Goal: Feedback & Contribution: Submit feedback/report problem

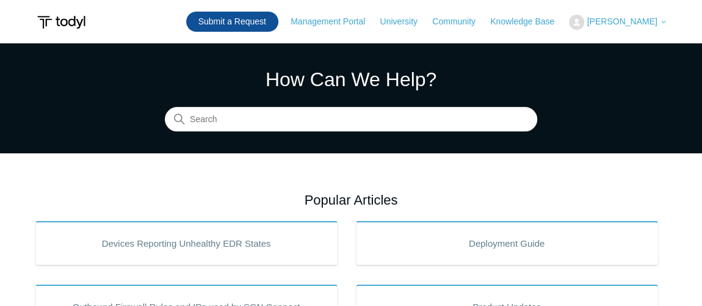
click at [271, 22] on link "Submit a Request" at bounding box center [232, 22] width 92 height 20
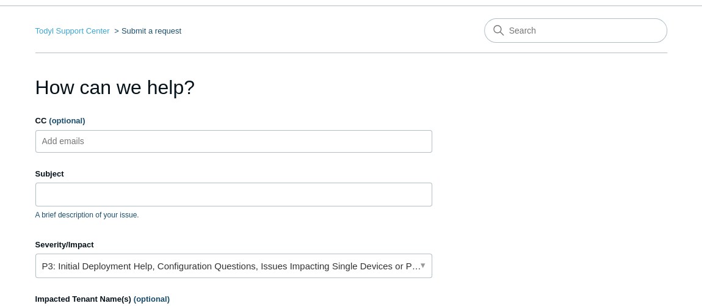
scroll to position [55, 0]
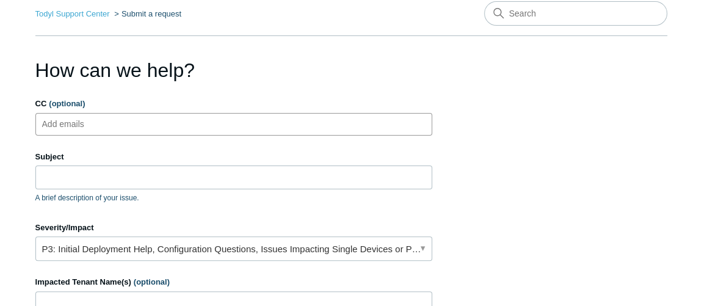
drag, startPoint x: 114, startPoint y: 115, endPoint x: 101, endPoint y: 144, distance: 31.4
click at [114, 115] on ul "Add emails" at bounding box center [233, 124] width 397 height 23
click at [84, 176] on input "Subject" at bounding box center [233, 176] width 397 height 23
paste input "Low-Endpoint File Event-0183708702998406"
click at [76, 181] on input "Low-Endpoint File Event-0183708702998406" at bounding box center [233, 176] width 397 height 23
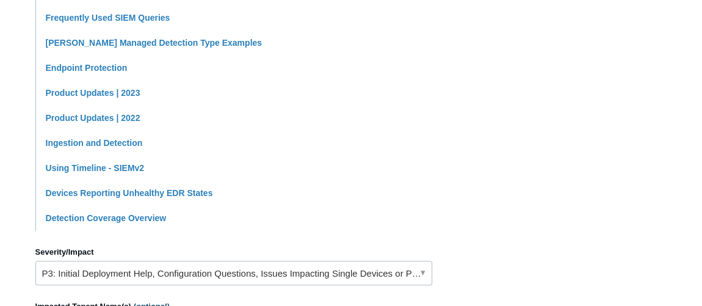
scroll to position [499, 0]
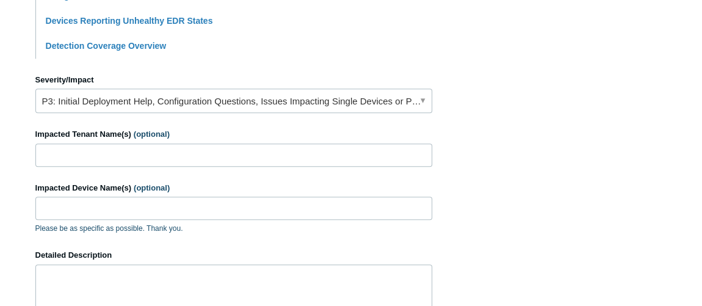
type input "Low-Endpoint File Event-0183708702998406"
click at [115, 150] on input "Impacted Tenant Name(s) (optional)" at bounding box center [233, 154] width 397 height 23
type input "Brabo Payroll"
click at [103, 206] on input "Impacted Device Name(s) (optional)" at bounding box center [233, 208] width 397 height 23
click at [127, 201] on input "Impacted Device Name(s) (optional)" at bounding box center [233, 208] width 397 height 23
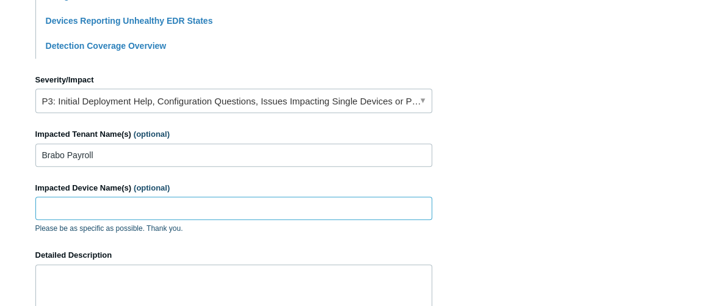
paste input "scottofficecomputer2023"
type input "scottofficecomputer2023"
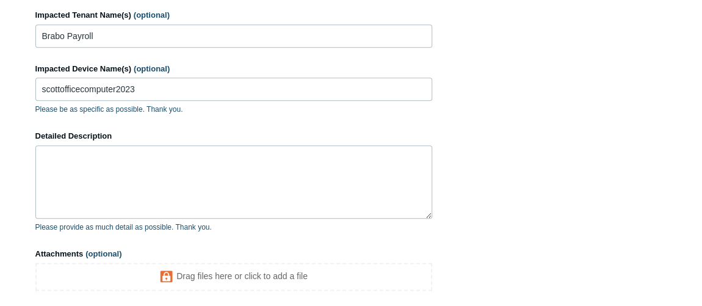
scroll to position [666, 0]
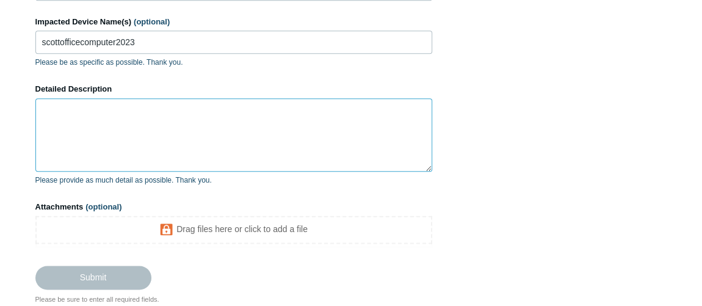
click at [189, 101] on textarea "Detailed Description" at bounding box center [233, 134] width 397 height 73
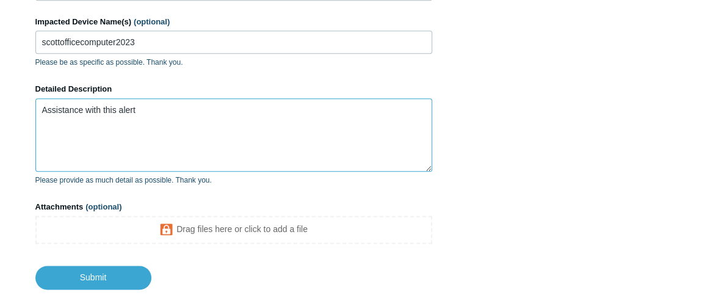
paste textarea "https://portal.todyl.com/portal/cases/318tnbx67HrCT8GtMRmu3bgAmWg/alerts/"
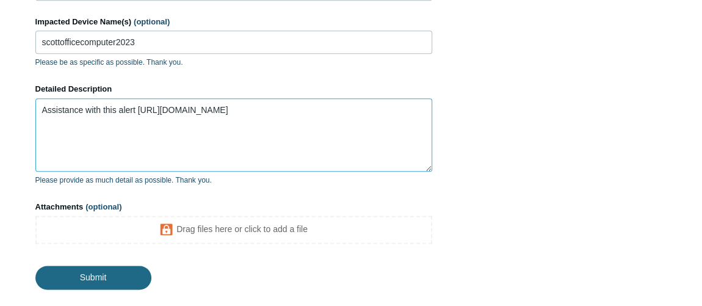
type textarea "Assistance with this alert https://portal.todyl.com/portal/cases/318tnbx67HrCT8…"
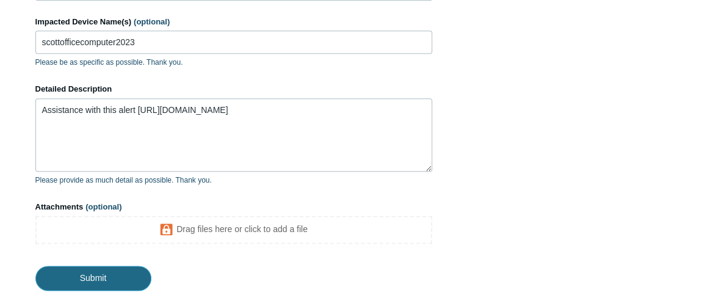
click at [116, 268] on input "Submit" at bounding box center [93, 278] width 116 height 24
